Goal: Transaction & Acquisition: Purchase product/service

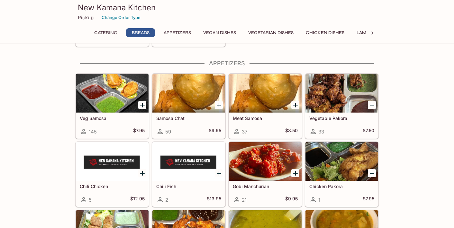
scroll to position [411, 0]
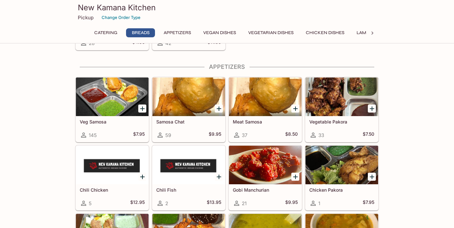
click at [372, 107] on icon "Add Vegetable Pakora" at bounding box center [372, 109] width 8 height 8
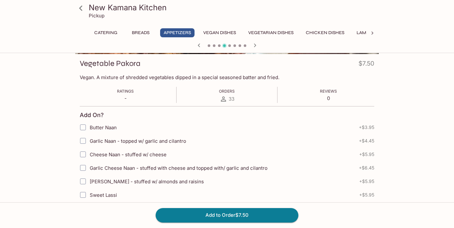
scroll to position [87, 0]
click at [84, 143] on input "Garlic Naan - topped w/ garlic and cilantro" at bounding box center [83, 140] width 13 height 13
checkbox input "true"
click at [241, 216] on button "Add to Order $11.95" at bounding box center [227, 215] width 143 height 14
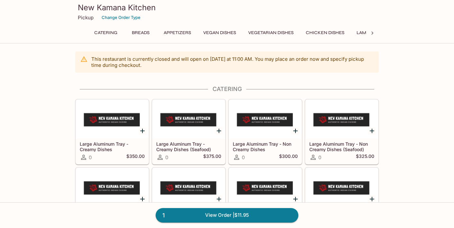
click at [275, 31] on button "Vegetarian Dishes" at bounding box center [271, 32] width 52 height 9
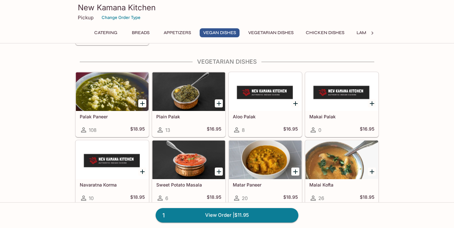
scroll to position [877, 0]
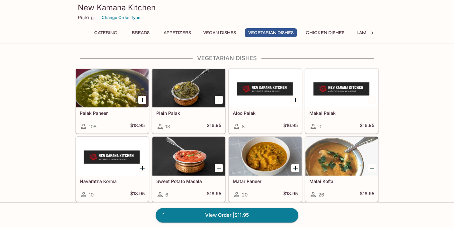
click at [142, 101] on icon "Add Palak Paneer" at bounding box center [143, 100] width 8 height 8
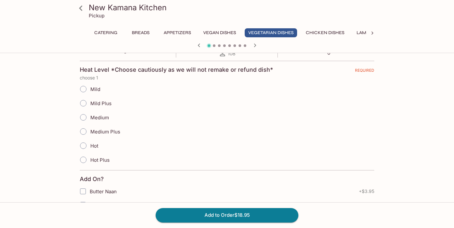
scroll to position [139, 0]
click at [80, 133] on input "Medium Plus" at bounding box center [84, 131] width 14 height 14
radio input "true"
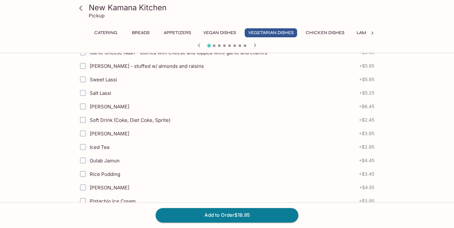
scroll to position [352, 0]
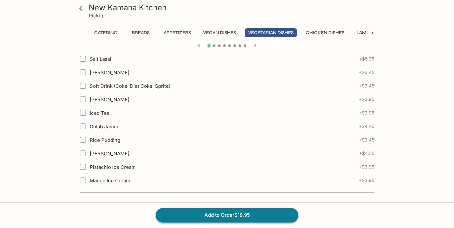
click at [259, 216] on button "Add to Order $18.95" at bounding box center [227, 215] width 143 height 14
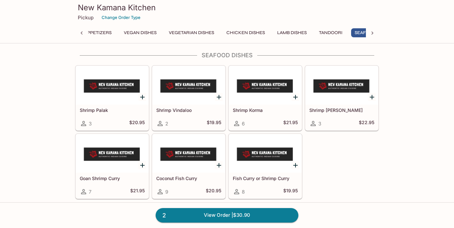
scroll to position [1657, 0]
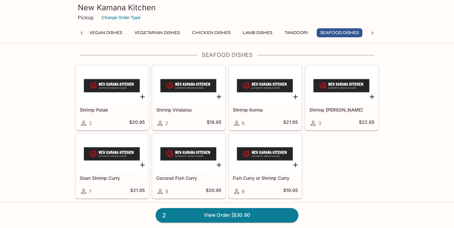
click at [250, 212] on link "2 View Order | $30.90" at bounding box center [227, 215] width 143 height 14
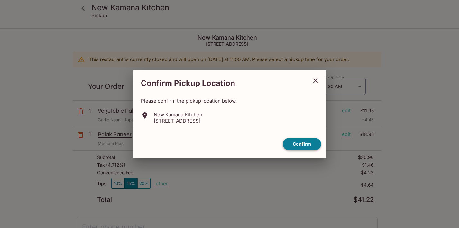
click at [306, 145] on button "Confirm" at bounding box center [302, 144] width 38 height 13
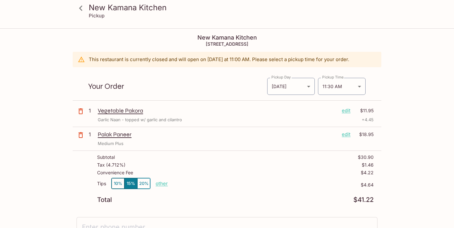
click at [159, 183] on p "other" at bounding box center [162, 184] width 12 height 6
type input "0.00"
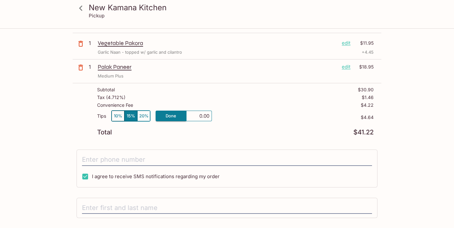
scroll to position [69, 0]
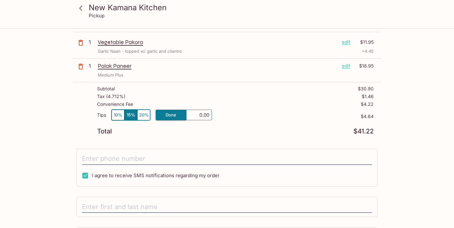
click at [411, 169] on div "New Kamana Kitchen Pickup [GEOGRAPHIC_DATA] [STREET_ADDRESS] This restaurant is…" at bounding box center [227, 123] width 412 height 327
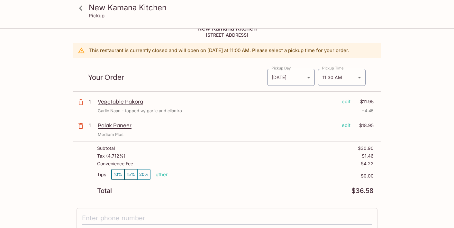
scroll to position [0, 0]
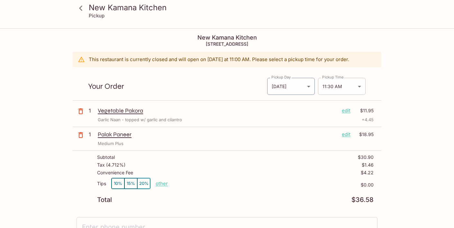
click at [358, 91] on body "New Kamana Kitchen Pickup [GEOGRAPHIC_DATA] [STREET_ADDRESS] This restaurant is…" at bounding box center [227, 143] width 454 height 228
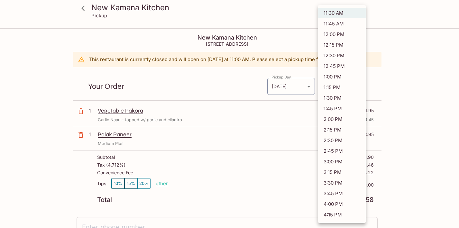
click at [346, 32] on li "12:00 PM" at bounding box center [342, 34] width 48 height 11
type input "[DATE]T22:00:00.000000Z"
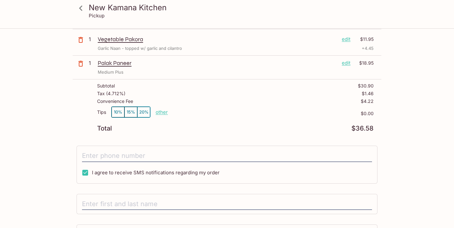
scroll to position [77, 0]
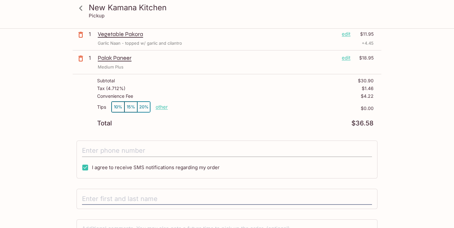
click at [142, 151] on input "tel" at bounding box center [227, 151] width 290 height 12
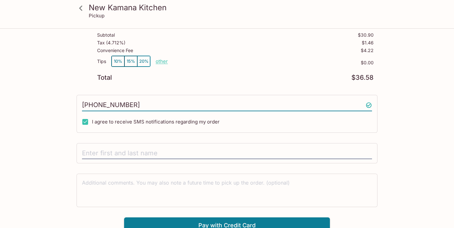
scroll to position [128, 0]
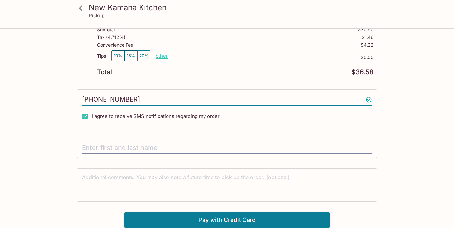
type input "[PHONE_NUMBER]"
click at [135, 144] on input "text" at bounding box center [227, 148] width 290 height 12
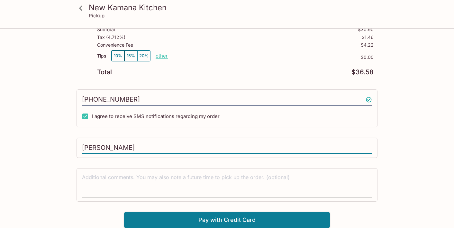
type input "[PERSON_NAME]"
click at [123, 177] on textarea at bounding box center [227, 185] width 290 height 22
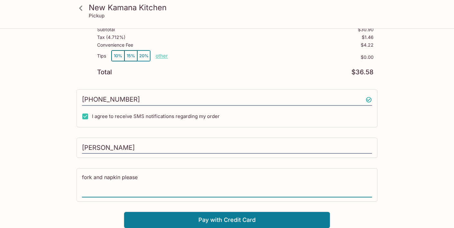
type textarea "fork and napkin please"
click at [249, 220] on button "Pay with Credit Card" at bounding box center [227, 220] width 206 height 16
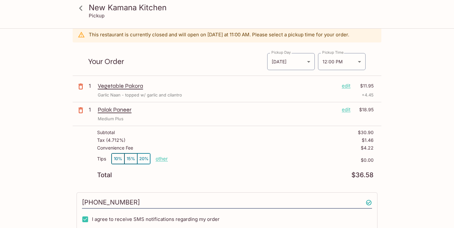
scroll to position [0, 0]
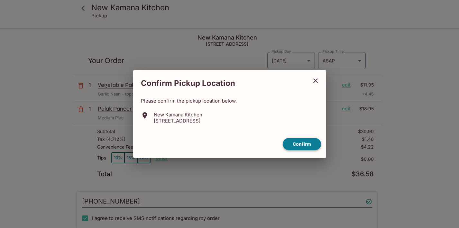
click at [307, 143] on button "Confirm" at bounding box center [302, 144] width 38 height 13
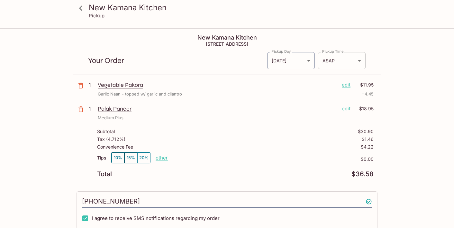
click at [356, 60] on body "New Kamana Kitchen Pickup New Kamana Kitchen 760 Palani Ave, Honolulu, HI 96816…" at bounding box center [227, 143] width 454 height 228
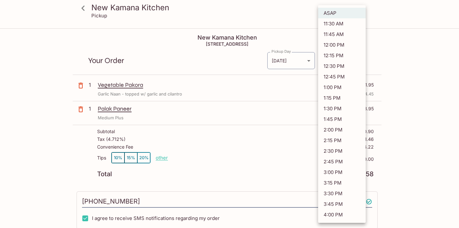
click at [342, 44] on li "12:00 PM" at bounding box center [342, 45] width 48 height 11
type input "2025-10-14T22:00:21.000000Z"
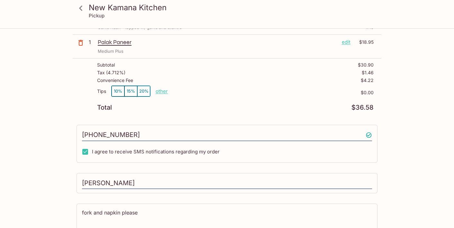
scroll to position [102, 0]
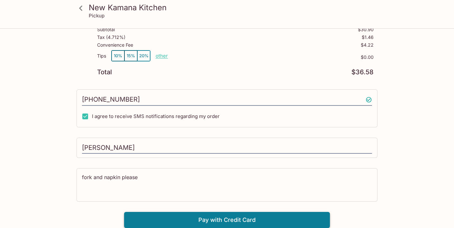
click at [237, 219] on button "Pay with Credit Card" at bounding box center [227, 220] width 206 height 16
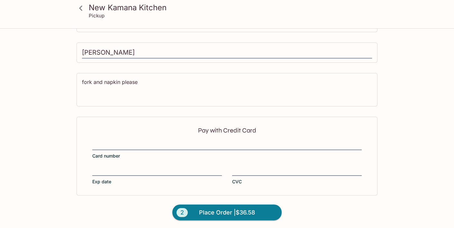
scroll to position [199, 0]
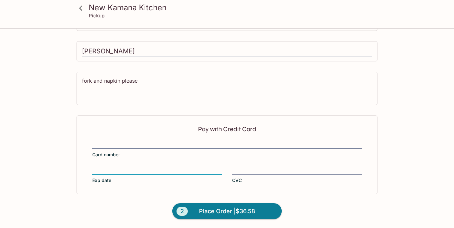
click at [245, 162] on div "Pay with Credit Card Card number Exp date CVC" at bounding box center [227, 155] width 301 height 79
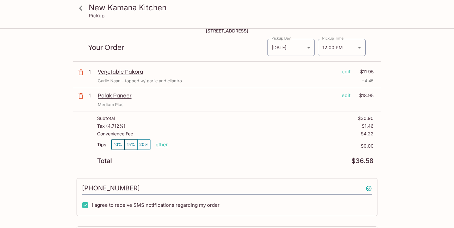
scroll to position [0, 0]
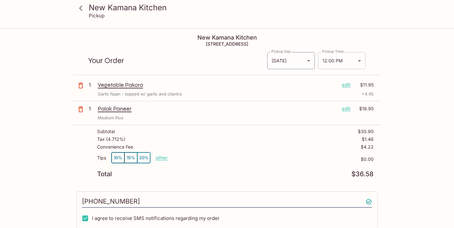
click at [358, 60] on body "New Kamana Kitchen Pickup New Kamana Kitchen 760 Palani Ave, Honolulu, HI 96816…" at bounding box center [227, 143] width 454 height 228
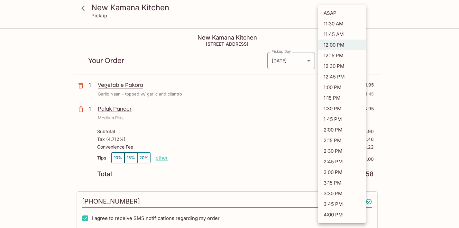
click at [345, 44] on li "12:00 PM" at bounding box center [342, 45] width 48 height 11
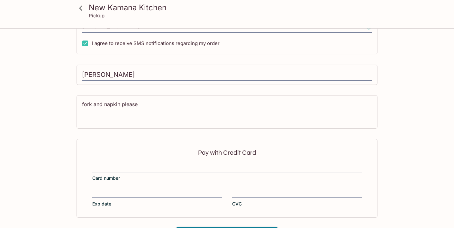
scroll to position [199, 0]
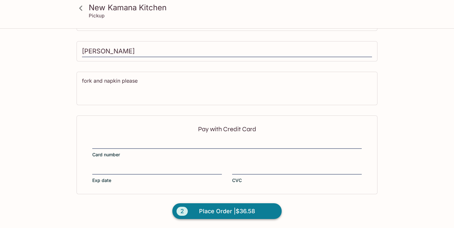
click at [241, 212] on span "Place Order | $36.58" at bounding box center [227, 211] width 56 height 10
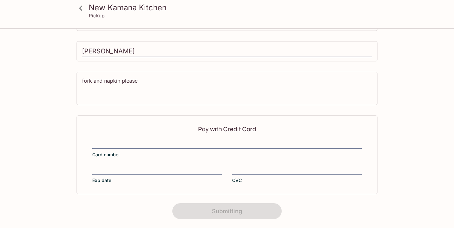
scroll to position [0, 0]
